Goal: Task Accomplishment & Management: Use online tool/utility

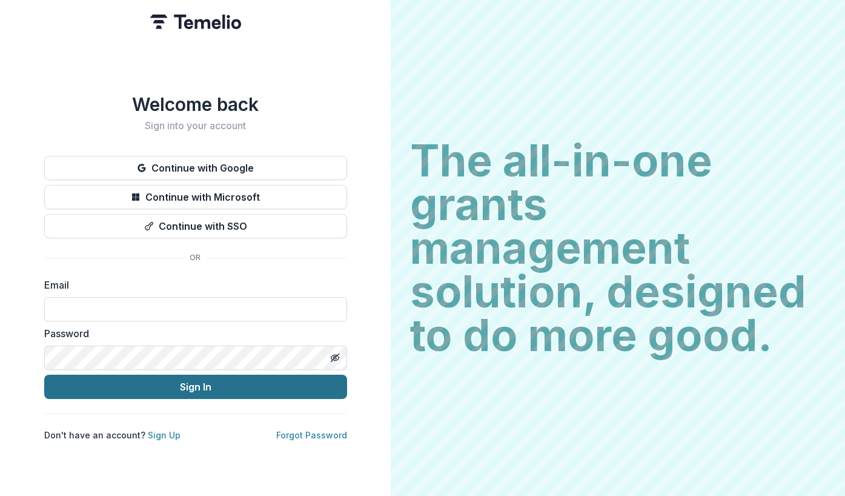
type input "**********"
click at [149, 386] on button "Sign In" at bounding box center [195, 387] width 303 height 24
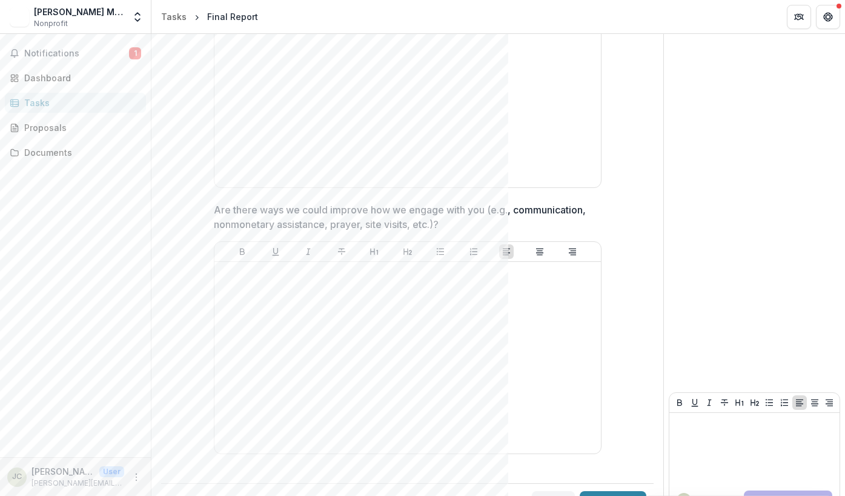
scroll to position [3038, 0]
